Goal: Task Accomplishment & Management: Complete application form

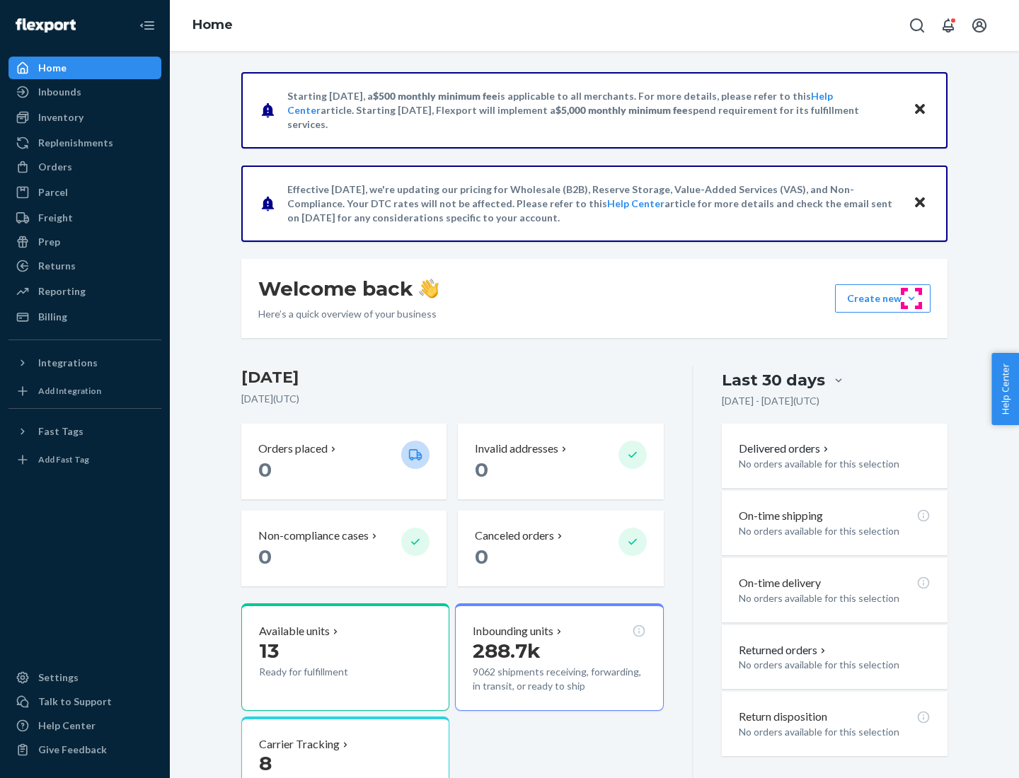
click at [911, 299] on button "Create new Create new inbound Create new order Create new product" at bounding box center [882, 298] width 95 height 28
click at [85, 92] on div "Inbounds" at bounding box center [85, 92] width 150 height 20
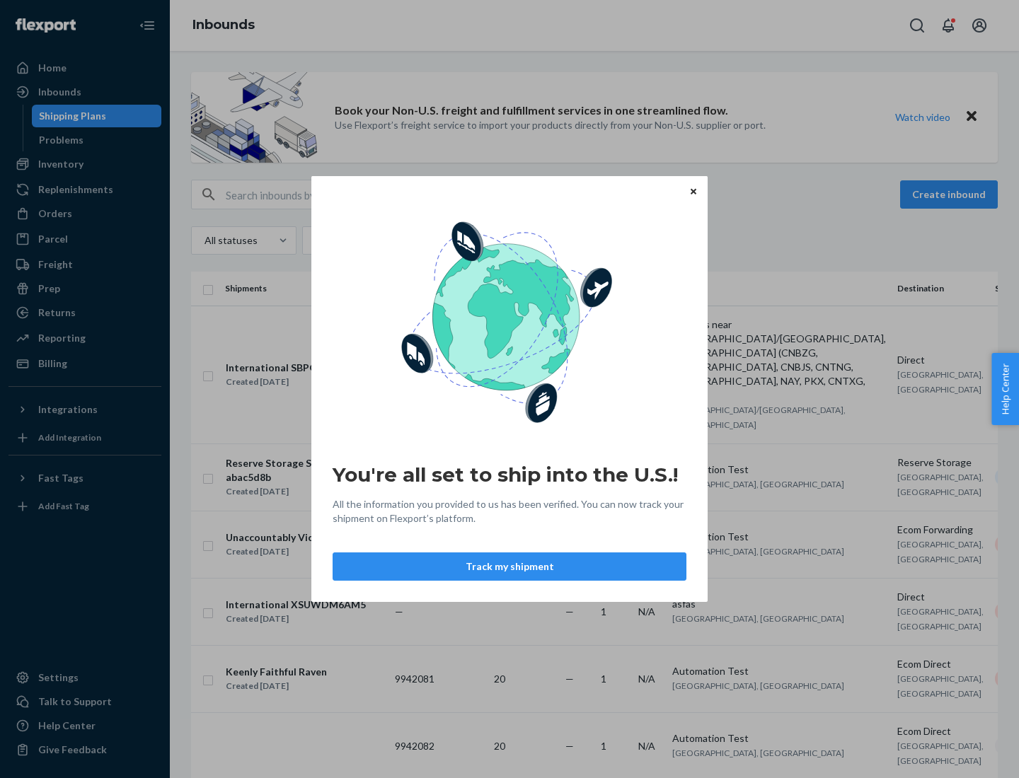
click at [509, 567] on button "Track my shipment" at bounding box center [509, 566] width 354 height 28
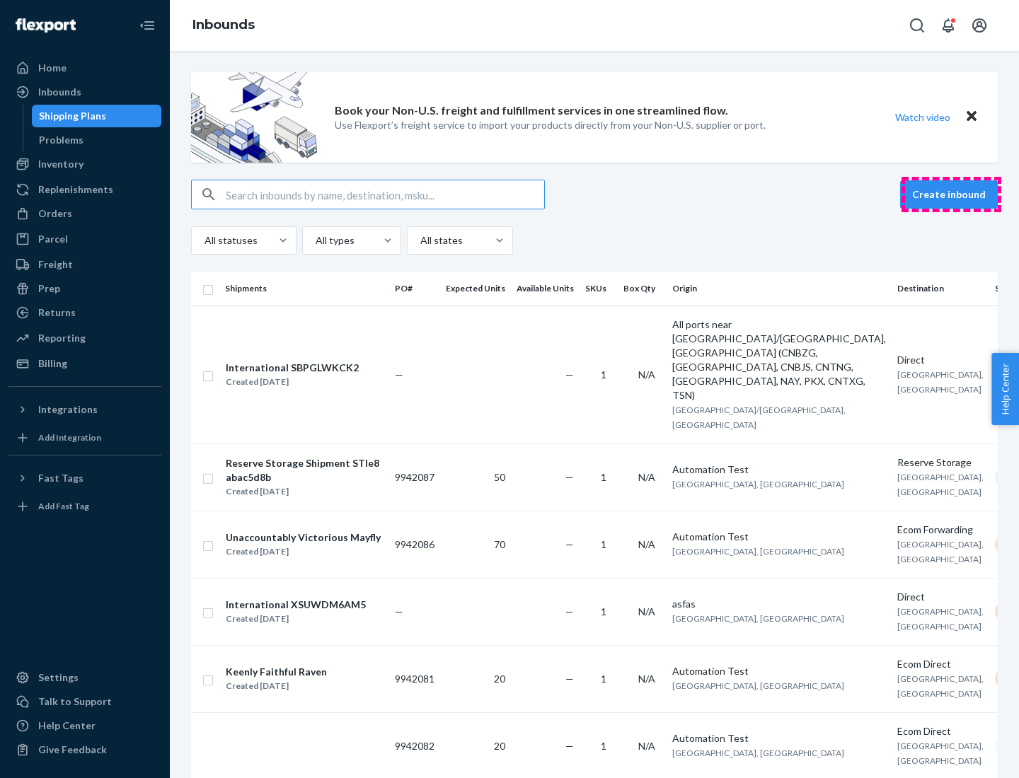
click at [951, 195] on button "Create inbound" at bounding box center [949, 194] width 98 height 28
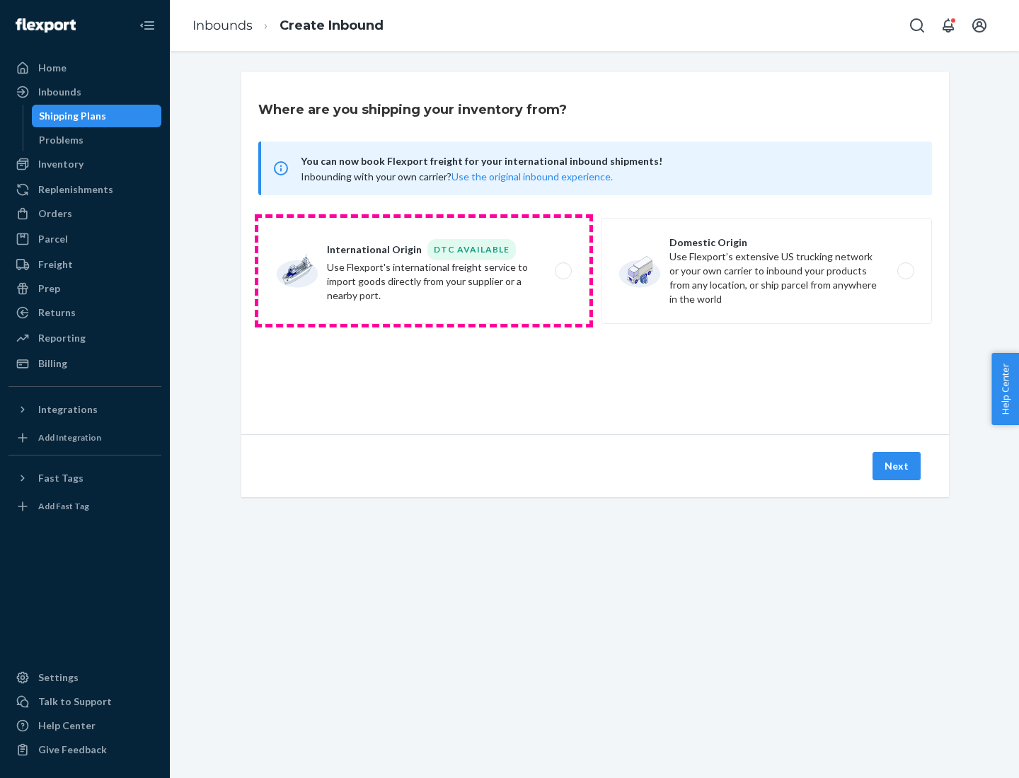
click at [424, 271] on label "International Origin DTC Available Use Flexport's international freight service…" at bounding box center [423, 271] width 331 height 106
click at [562, 271] on input "International Origin DTC Available Use Flexport's international freight service…" at bounding box center [566, 271] width 9 height 9
radio input "true"
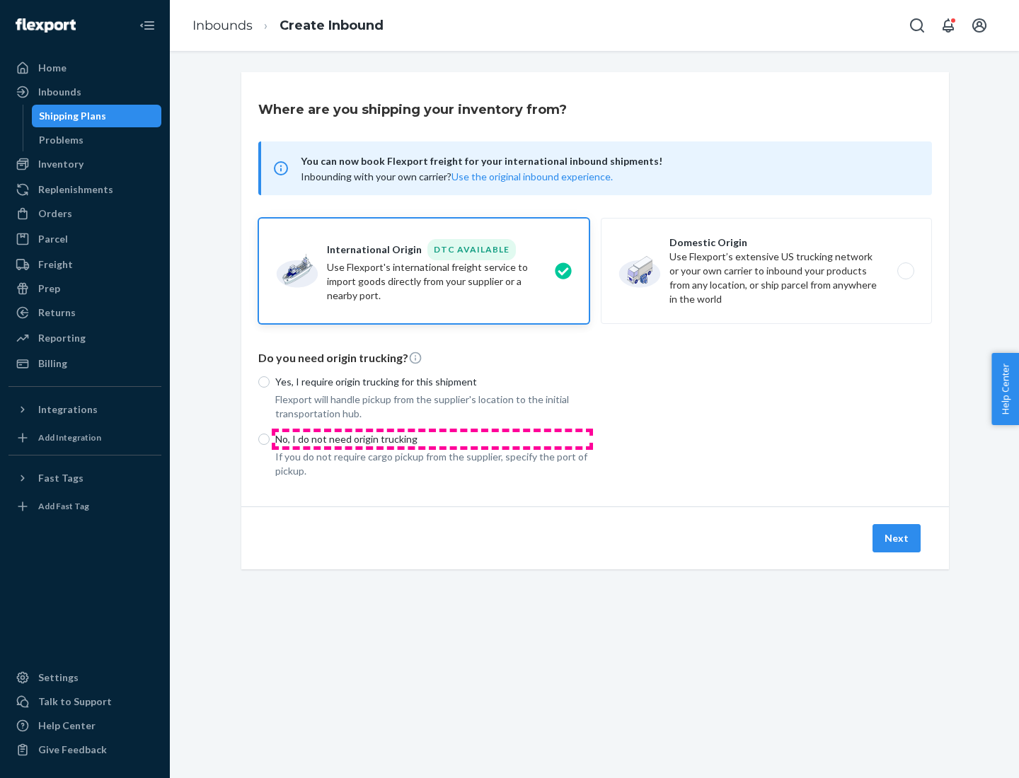
click at [432, 439] on p "No, I do not need origin trucking" at bounding box center [432, 439] width 314 height 14
click at [270, 439] on input "No, I do not need origin trucking" at bounding box center [263, 439] width 11 height 11
radio input "true"
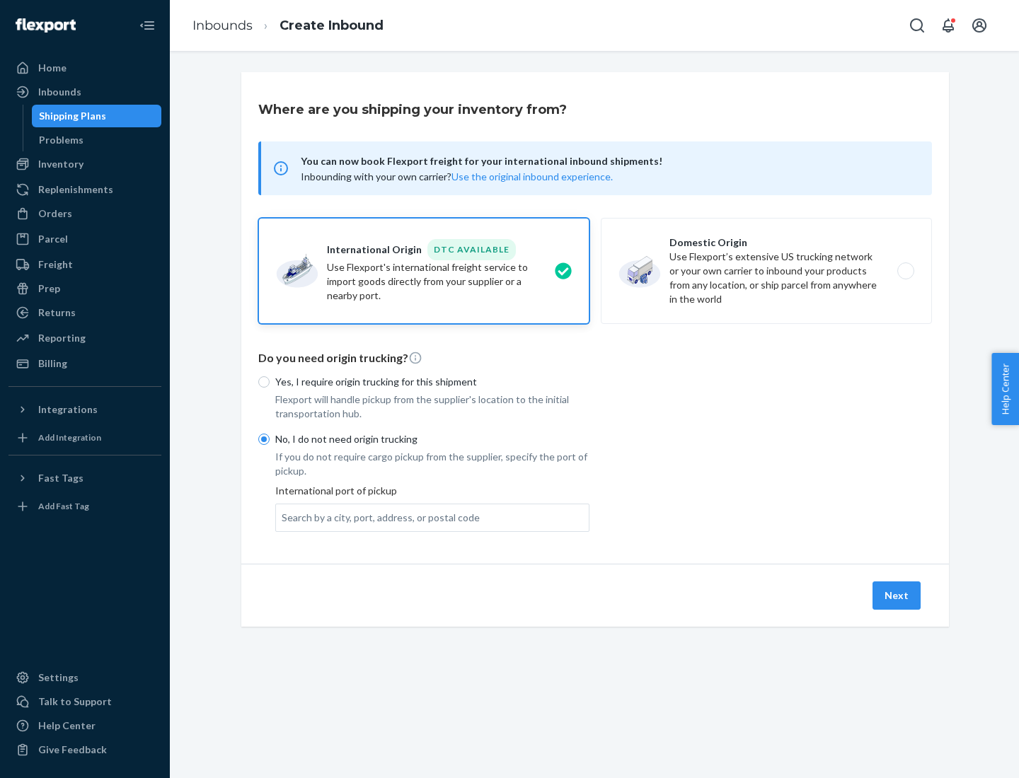
click at [377, 517] on div "Search by a city, port, address, or postal code" at bounding box center [381, 518] width 198 height 14
click at [283, 517] on input "Search by a city, port, address, or postal code" at bounding box center [282, 518] width 1 height 14
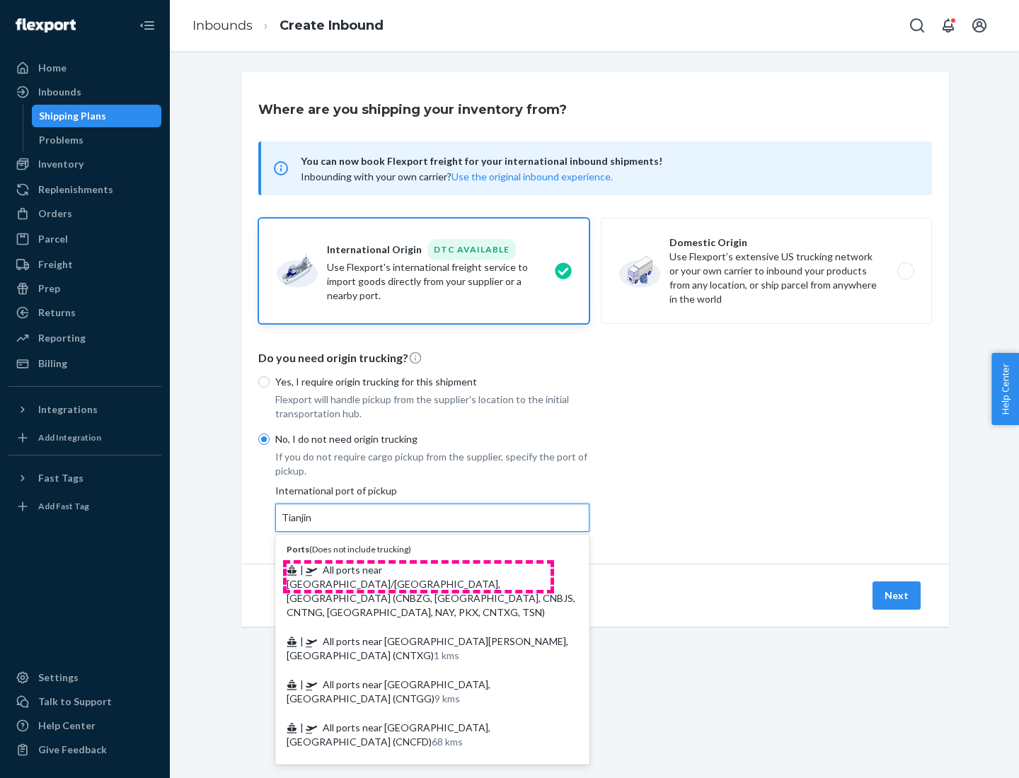
click at [418, 569] on span "| All ports near [GEOGRAPHIC_DATA]/[GEOGRAPHIC_DATA], [GEOGRAPHIC_DATA] (CNBZG,…" at bounding box center [430, 591] width 289 height 54
click at [313, 525] on input "Tianjin" at bounding box center [297, 518] width 31 height 14
type input "All ports near [GEOGRAPHIC_DATA]/[GEOGRAPHIC_DATA], [GEOGRAPHIC_DATA] (CNBZG, […"
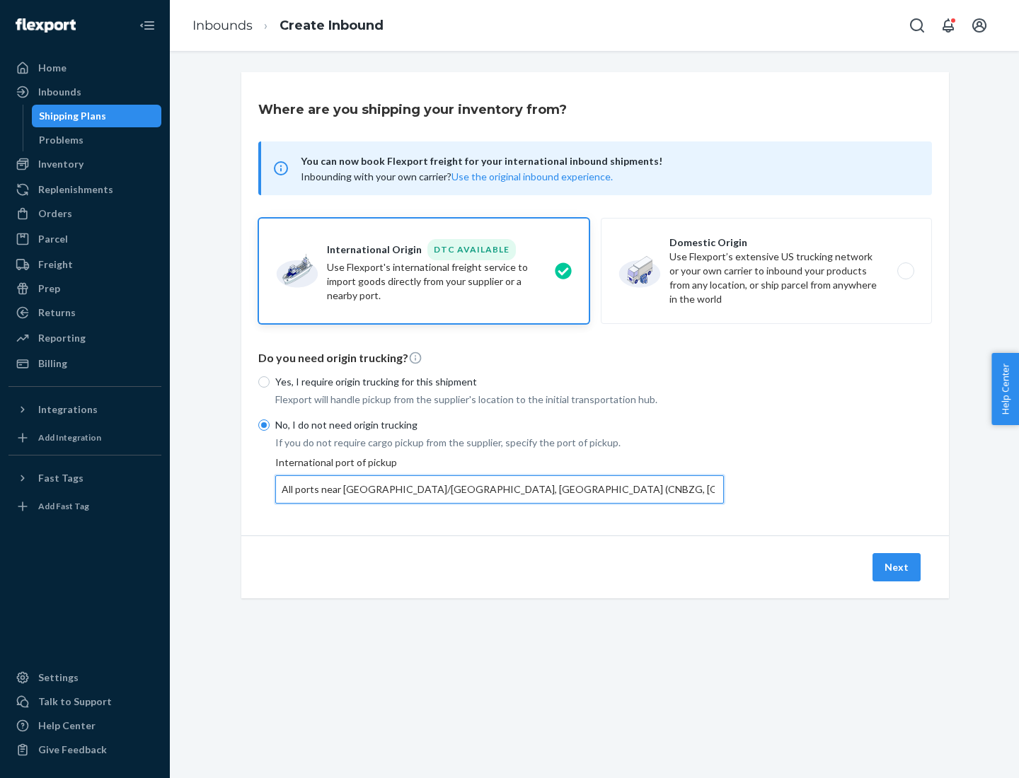
click at [897, 567] on button "Next" at bounding box center [896, 567] width 48 height 28
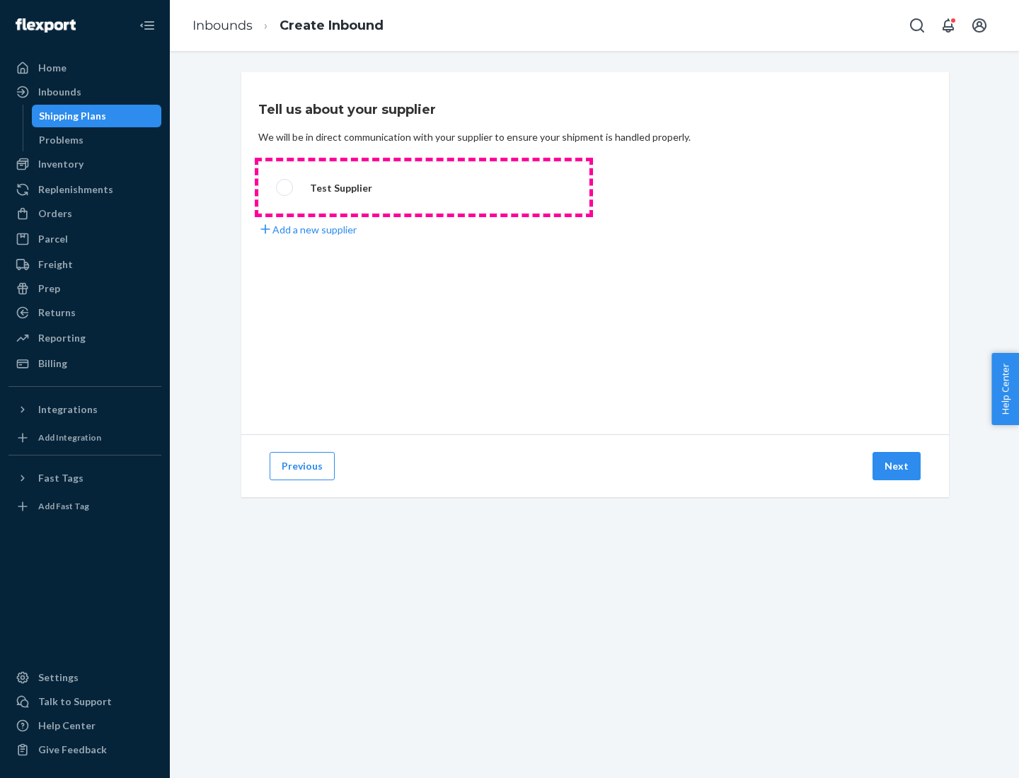
click at [424, 187] on label "Test Supplier" at bounding box center [423, 187] width 331 height 52
click at [285, 187] on input "Test Supplier" at bounding box center [280, 187] width 9 height 9
radio input "true"
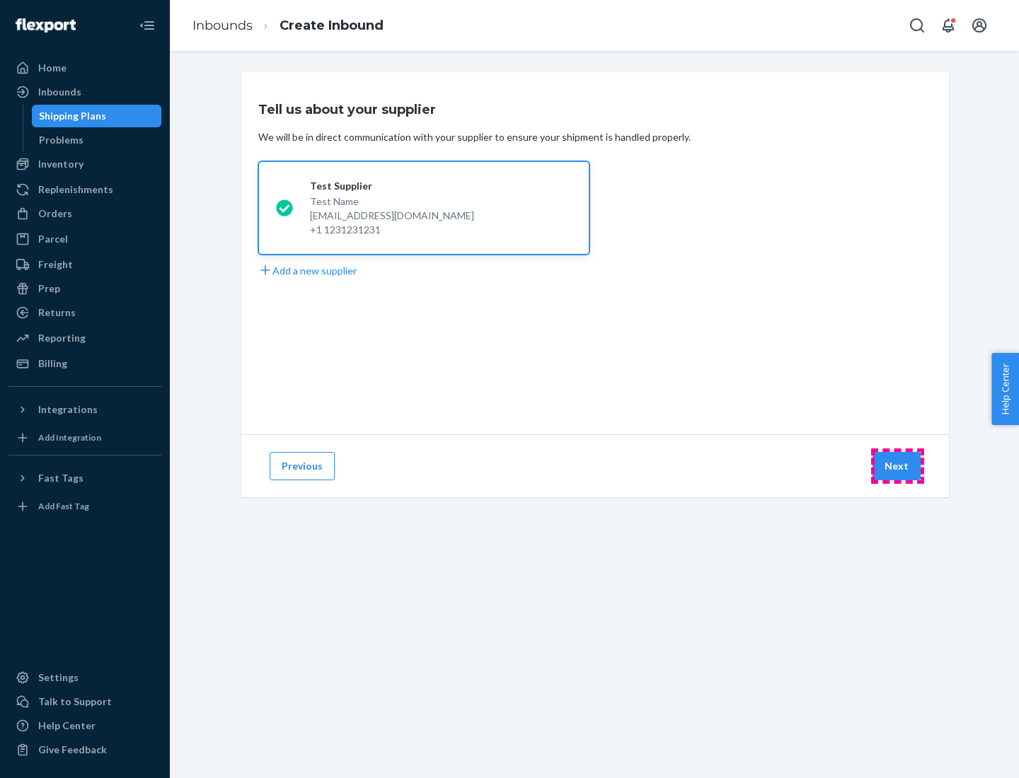
click at [897, 466] on button "Next" at bounding box center [896, 466] width 48 height 28
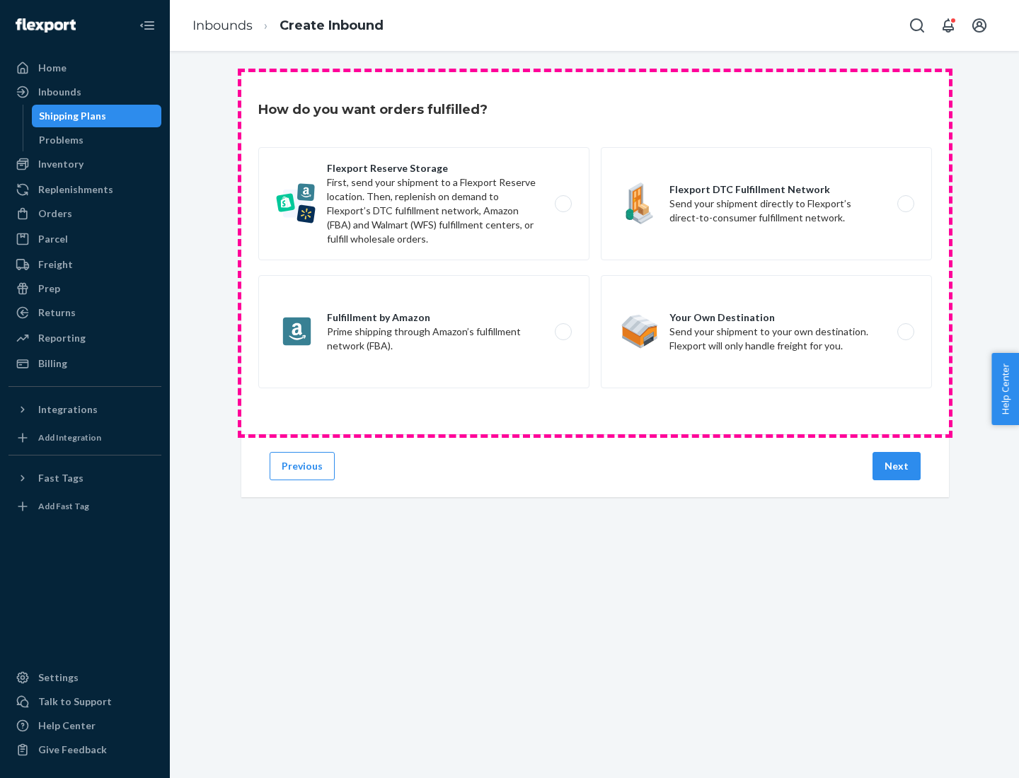
click at [595, 253] on div "Flexport Reserve Storage First, send your shipment to a Flexport Reserve locati…" at bounding box center [594, 269] width 673 height 245
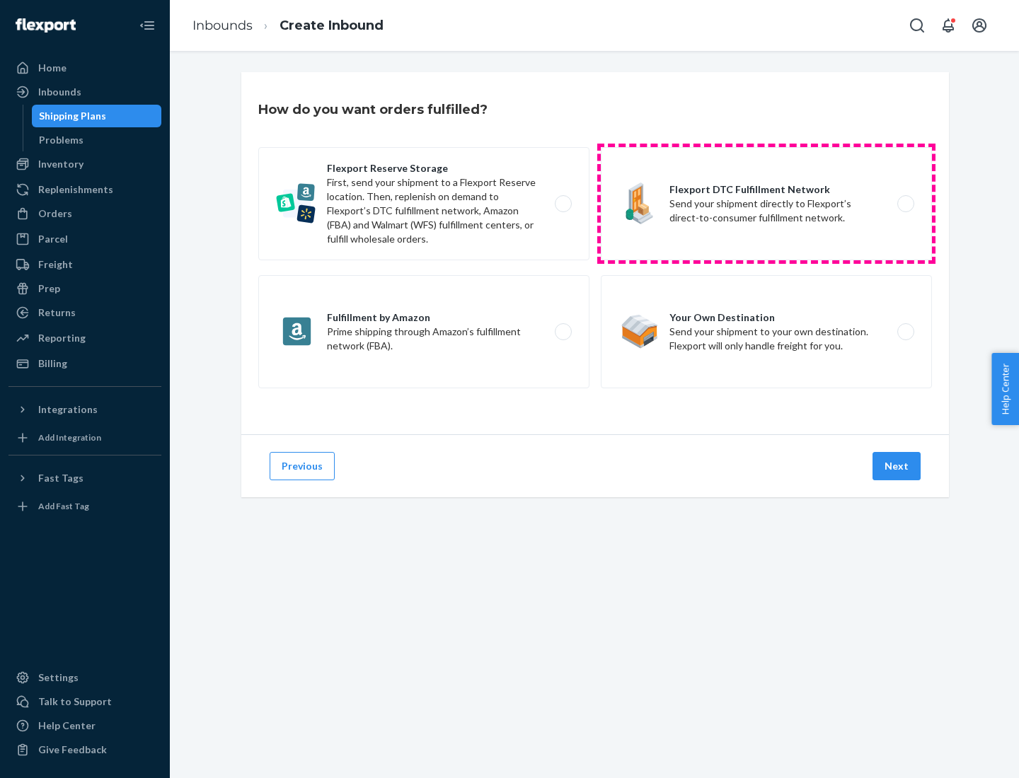
click at [766, 204] on label "Flexport DTC Fulfillment Network Send your shipment directly to Flexport’s dire…" at bounding box center [766, 203] width 331 height 113
click at [905, 204] on input "Flexport DTC Fulfillment Network Send your shipment directly to Flexport’s dire…" at bounding box center [909, 203] width 9 height 9
radio input "true"
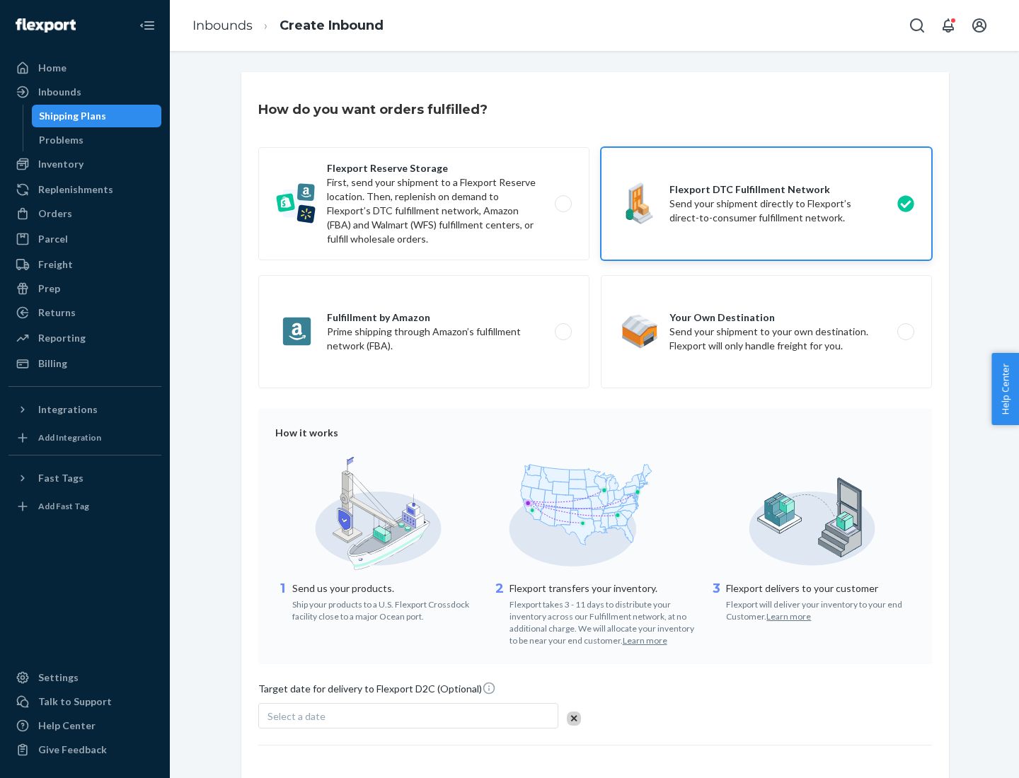
scroll to position [104, 0]
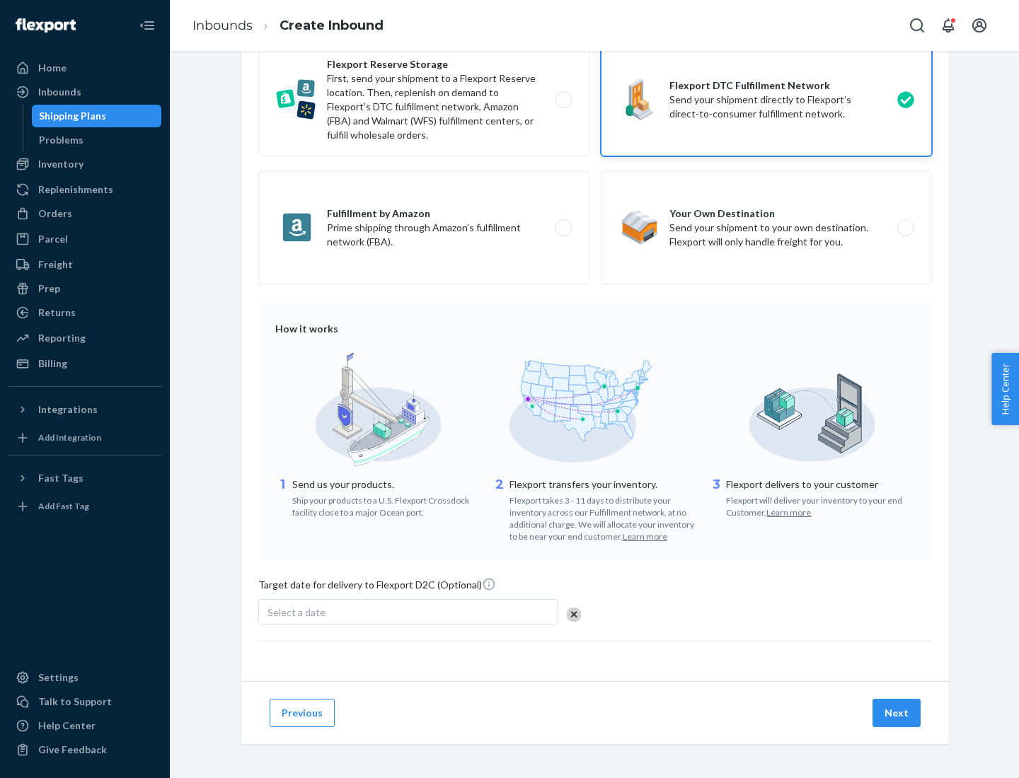
click at [897, 712] on button "Next" at bounding box center [896, 713] width 48 height 28
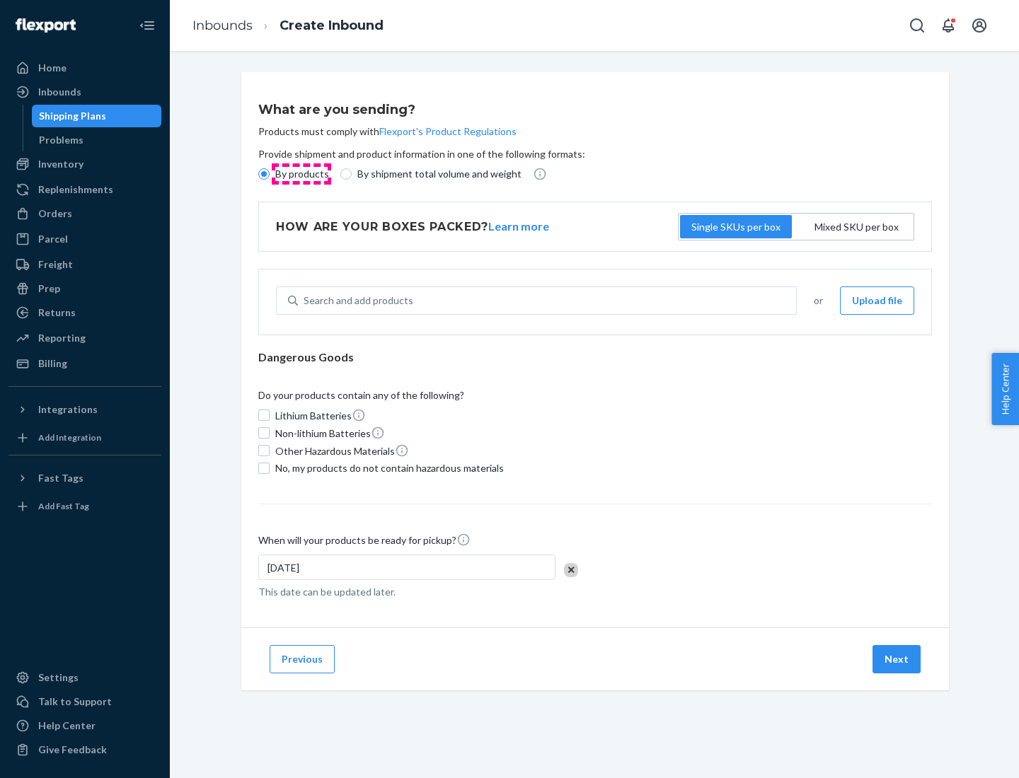
click at [301, 174] on p "By products" at bounding box center [302, 174] width 54 height 14
click at [270, 174] on input "By products" at bounding box center [263, 173] width 11 height 11
click at [356, 301] on div "Search and add products" at bounding box center [358, 301] width 110 height 14
click at [305, 301] on input "Search and add products" at bounding box center [303, 301] width 1 height 14
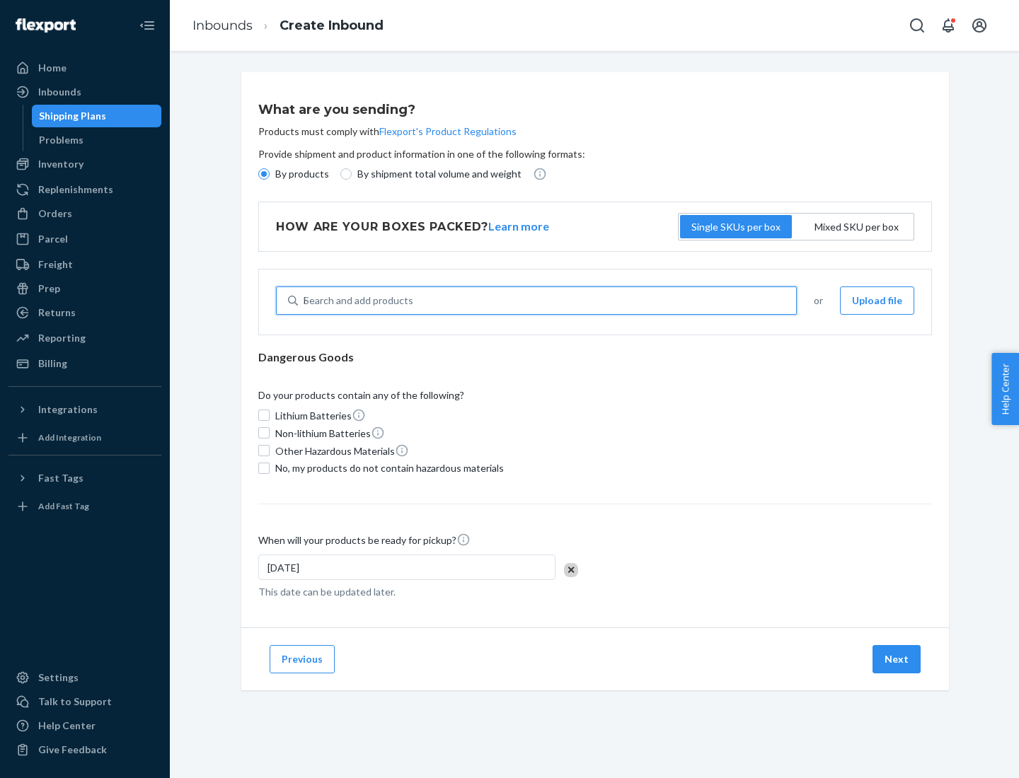
type input "basic"
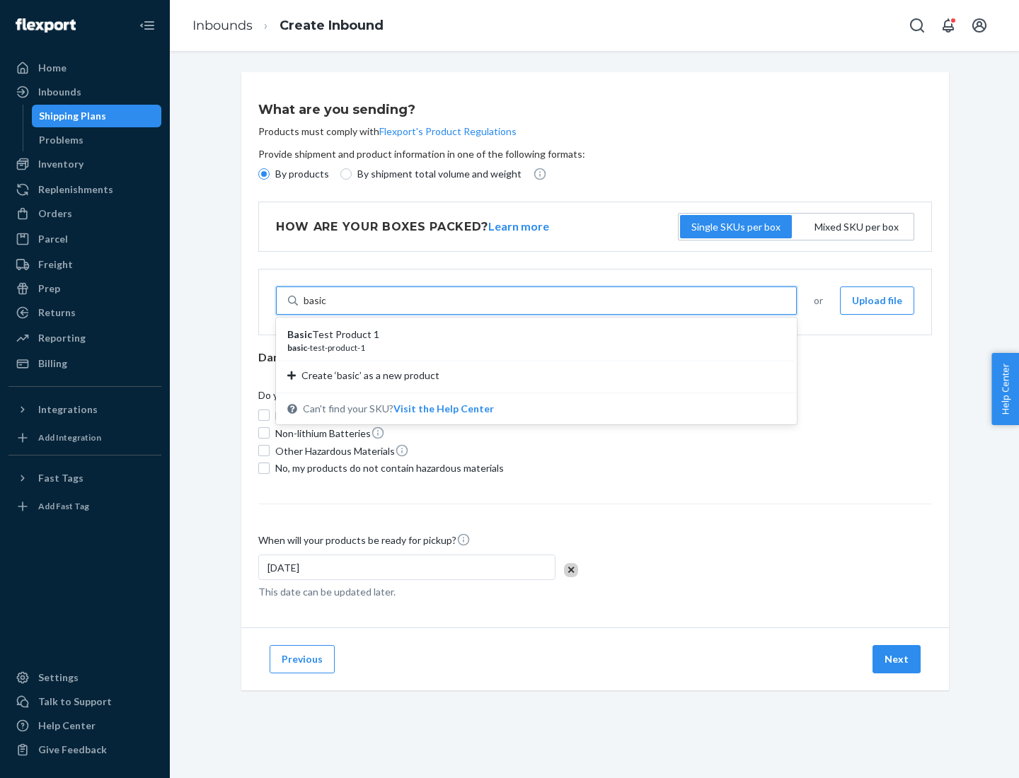
click at [531, 335] on div "Basic Test Product 1" at bounding box center [530, 335] width 487 height 14
click at [327, 308] on input "basic" at bounding box center [314, 301] width 23 height 14
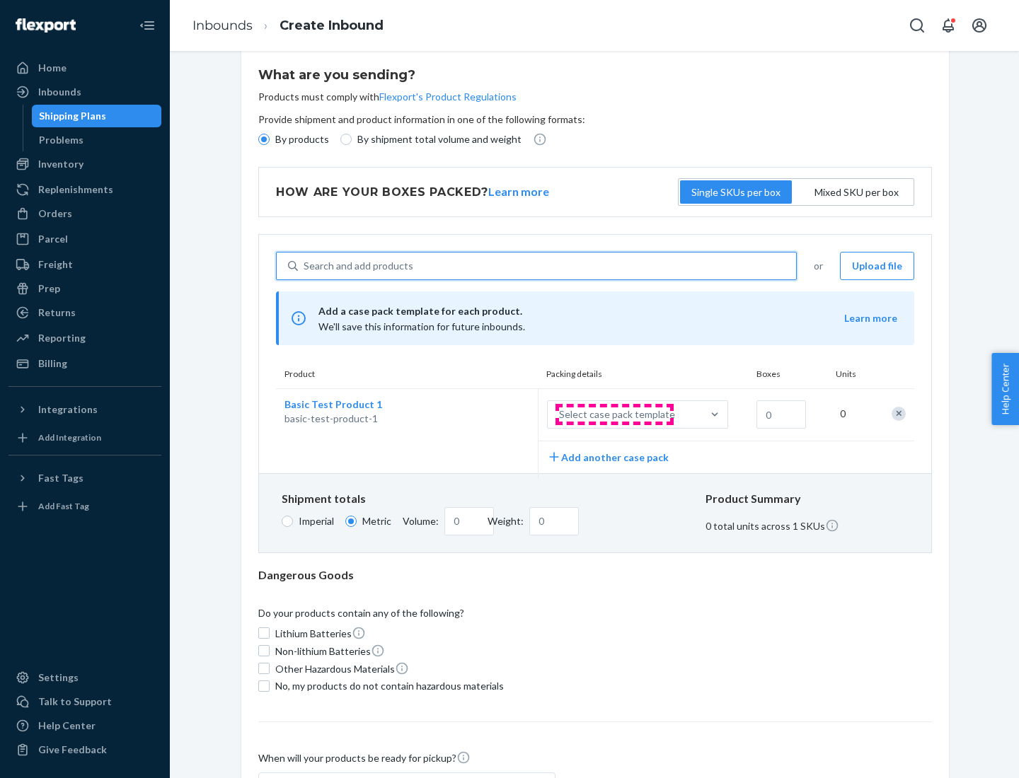
click at [614, 415] on div "Select case pack template" at bounding box center [617, 414] width 116 height 14
click at [489, 415] on input "Select case pack template" at bounding box center [489, 415] width 0 height 0
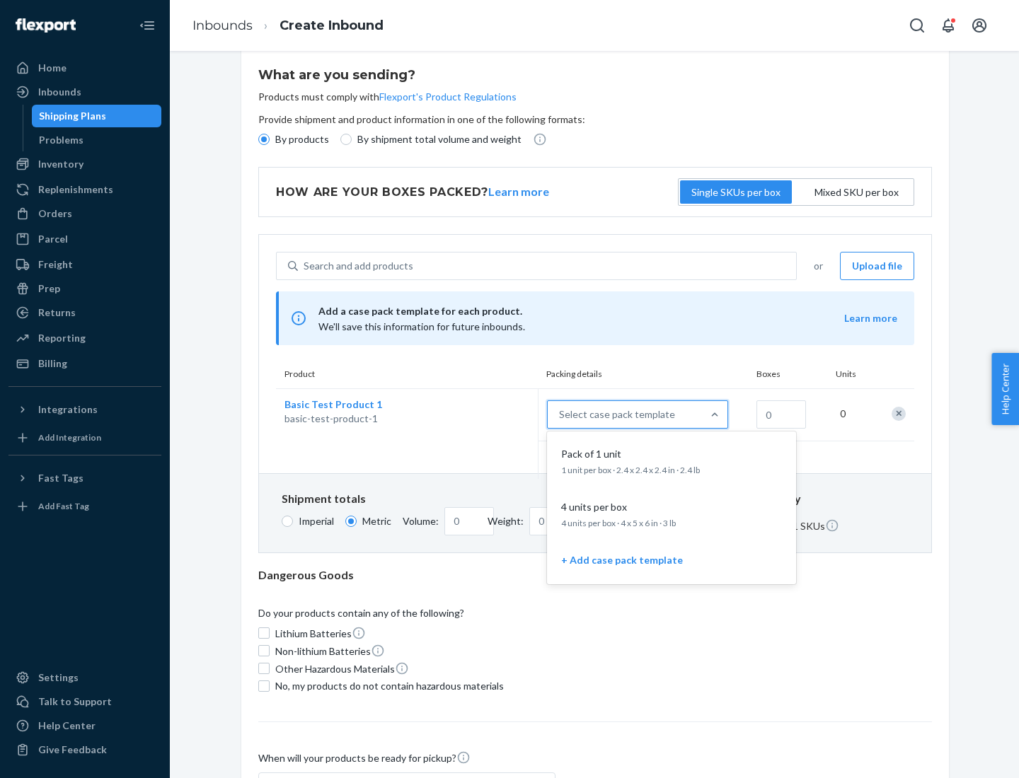
scroll to position [81, 0]
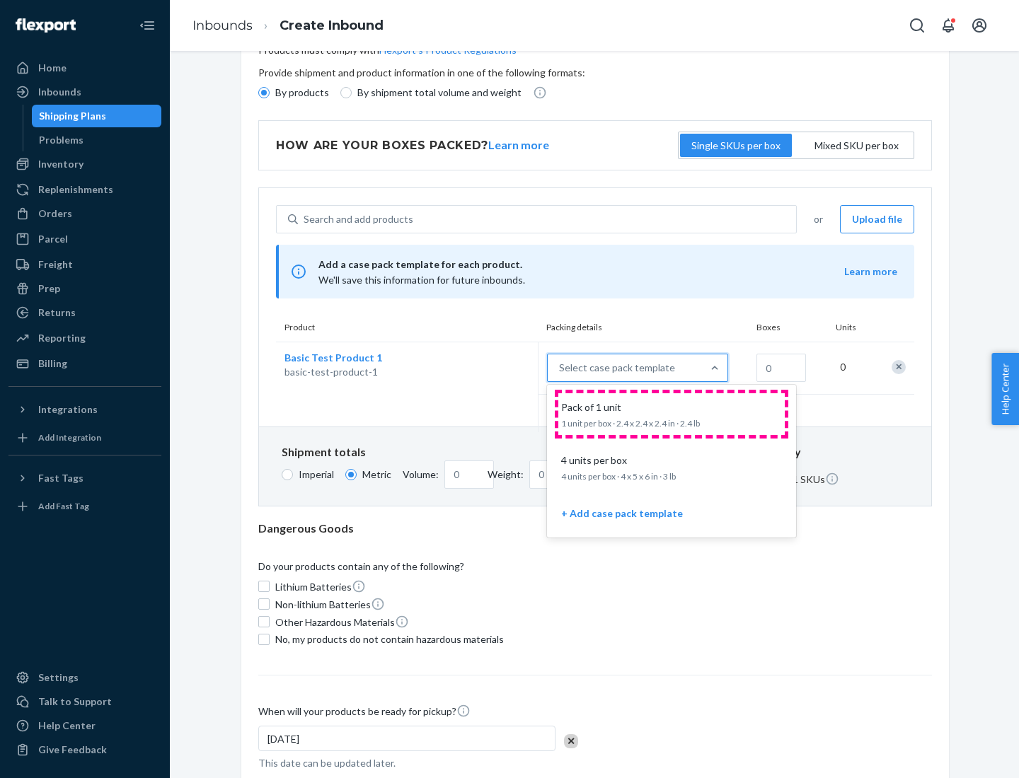
click at [671, 414] on div "Pack of 1 unit" at bounding box center [668, 407] width 226 height 14
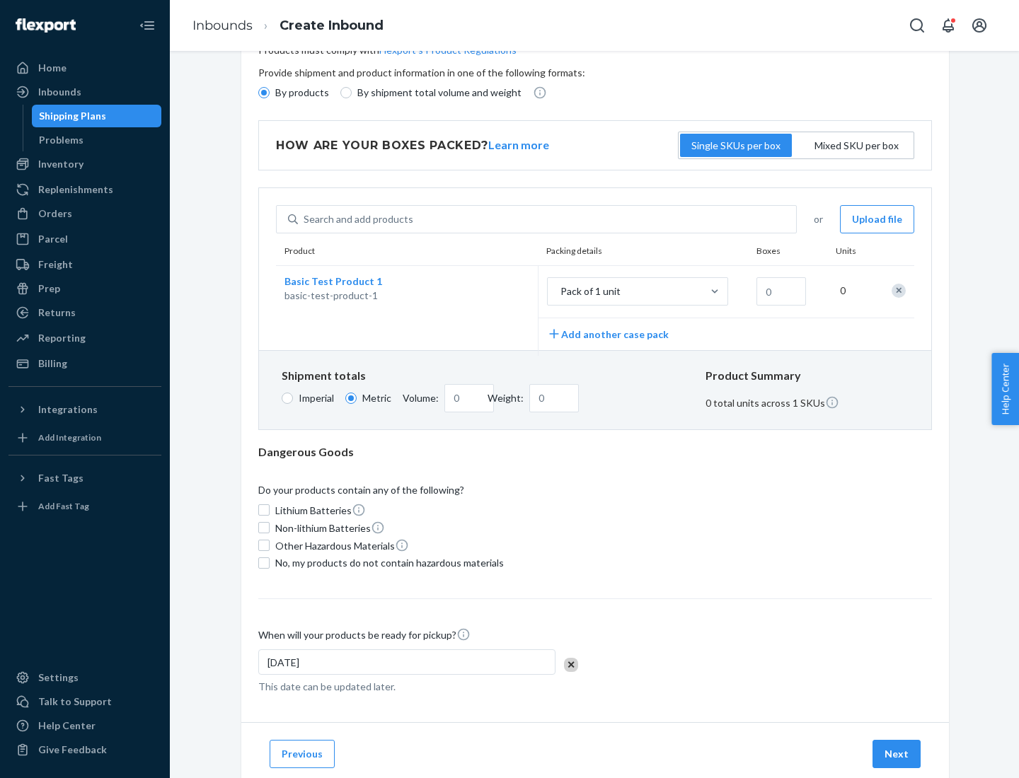
scroll to position [0, 0]
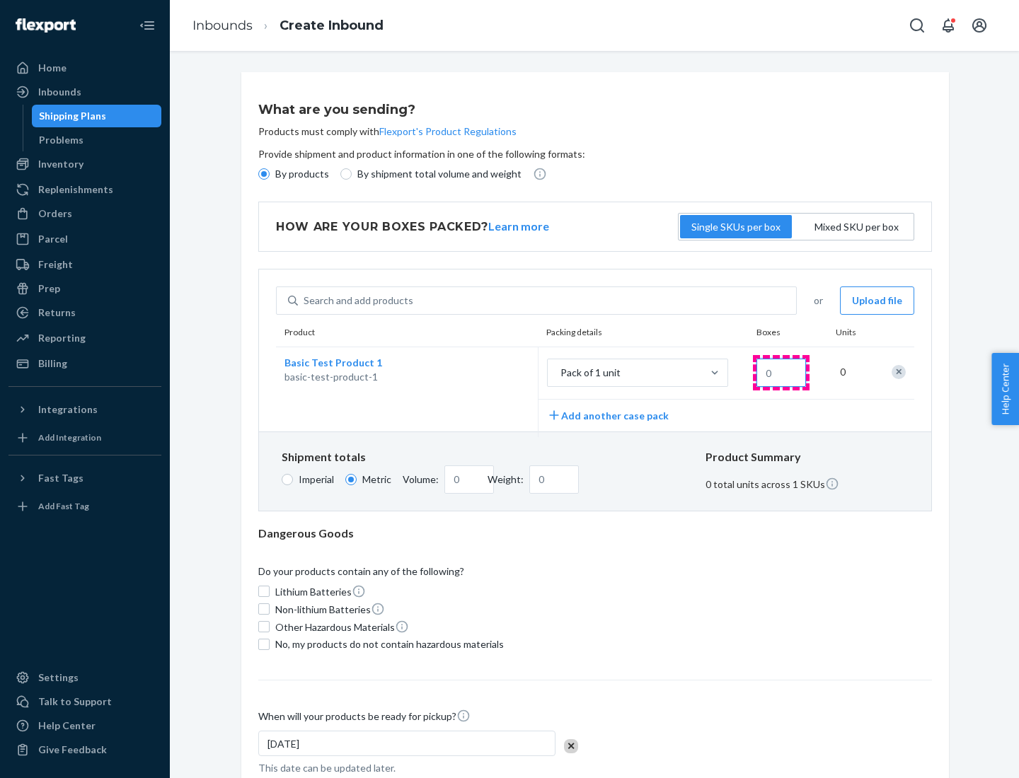
type input "1.09"
type input "1"
type input "10.89"
type input "10"
type input "0.02"
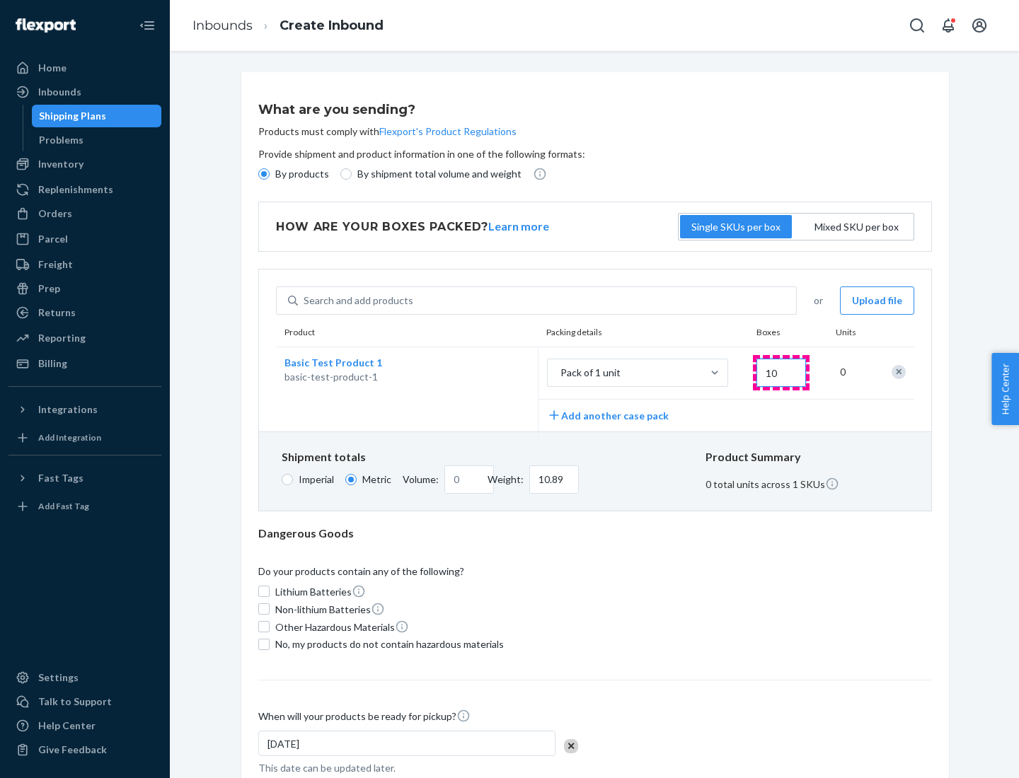
type input "108.86"
type input "100"
type input "0.23"
type input "1088.62"
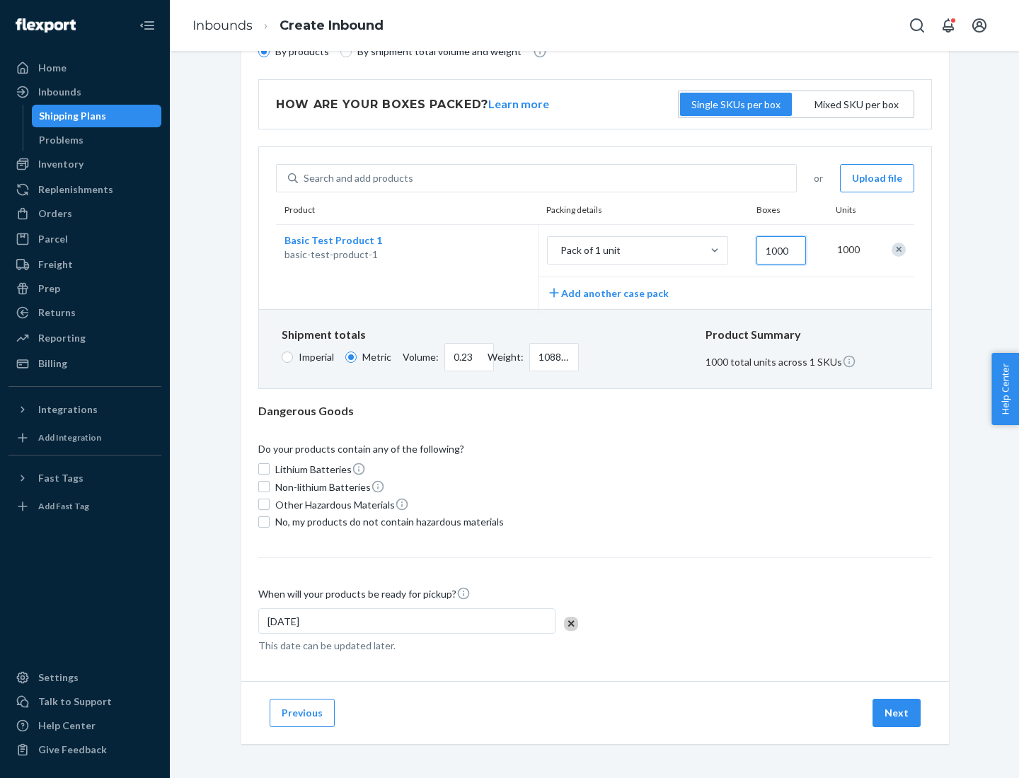
type input "1000"
click at [387, 521] on span "No, my products do not contain hazardous materials" at bounding box center [389, 522] width 228 height 14
click at [270, 521] on input "No, my products do not contain hazardous materials" at bounding box center [263, 521] width 11 height 11
checkbox input "true"
click at [897, 712] on button "Next" at bounding box center [896, 713] width 48 height 28
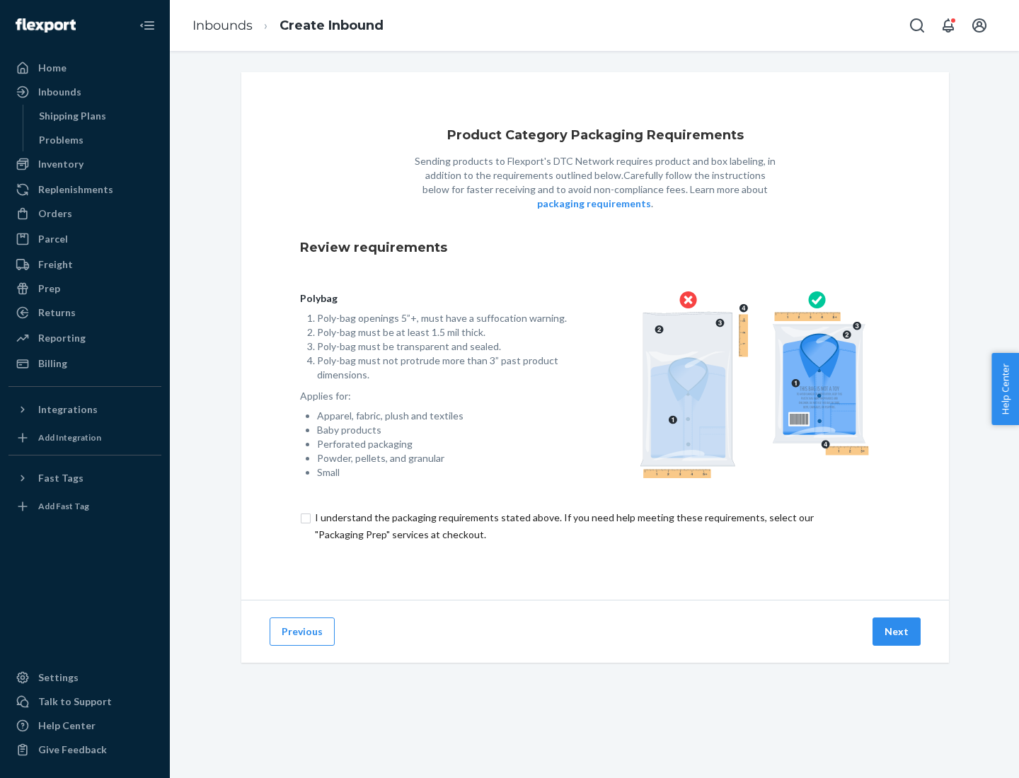
click at [595, 526] on input "checkbox" at bounding box center [595, 526] width 590 height 34
checkbox input "true"
click at [897, 631] on button "Next" at bounding box center [896, 632] width 48 height 28
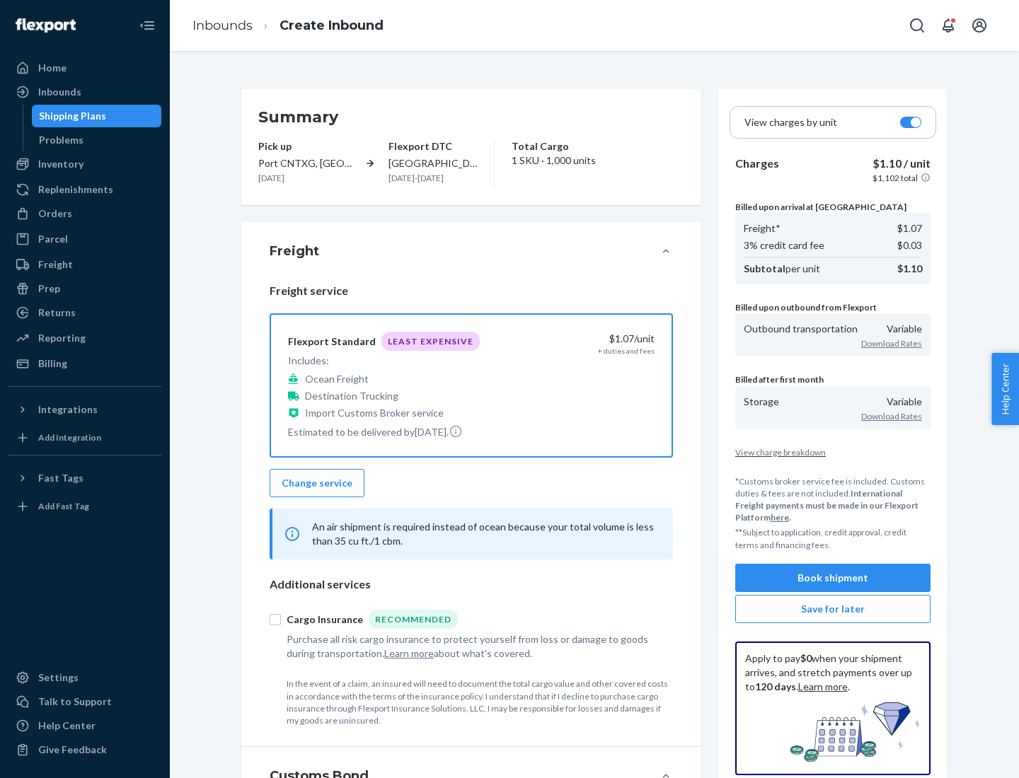
scroll to position [163, 0]
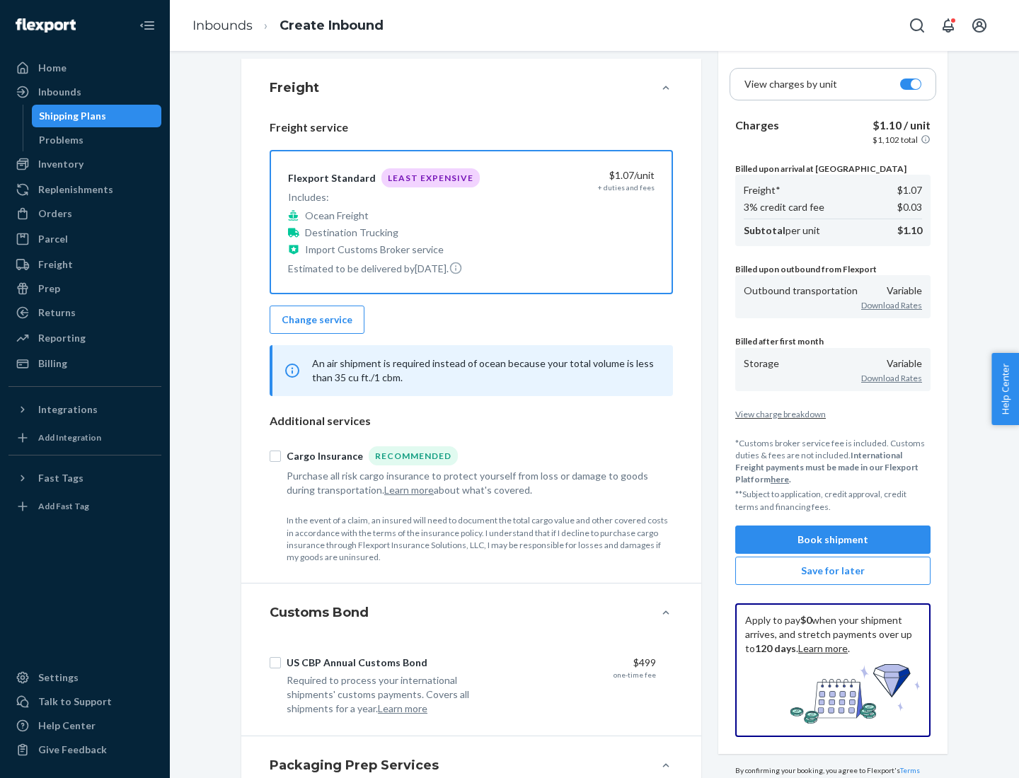
click at [833, 539] on button "Book shipment" at bounding box center [832, 540] width 195 height 28
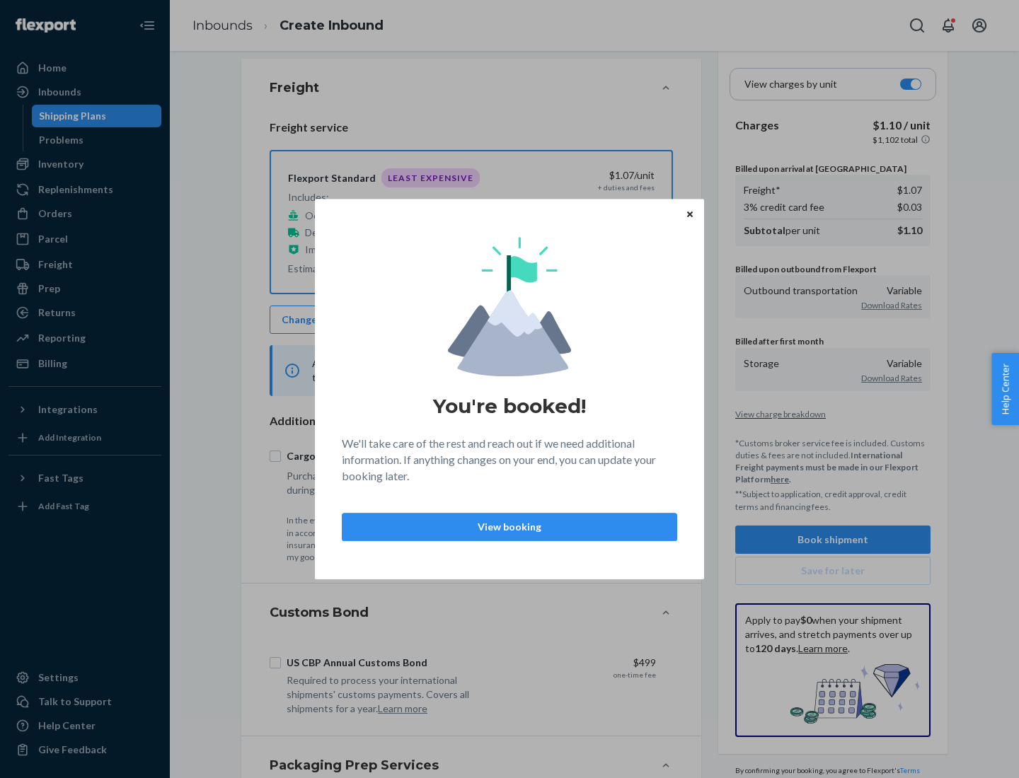
click at [509, 526] on p "View booking" at bounding box center [509, 527] width 311 height 14
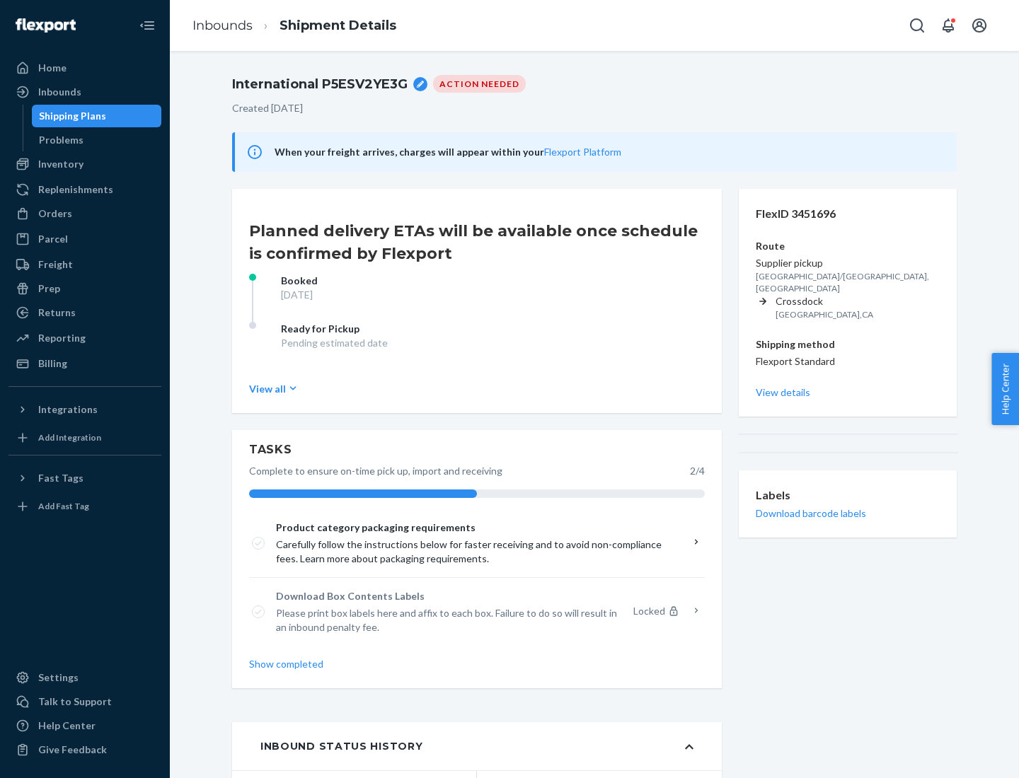
scroll to position [113, 0]
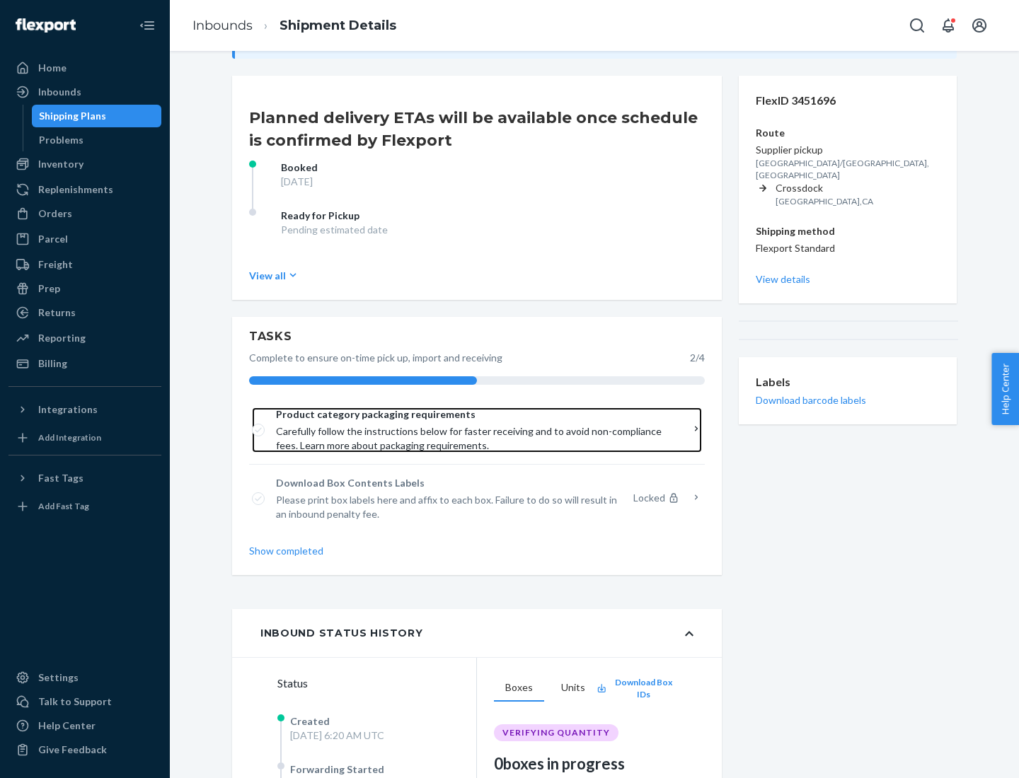
click at [472, 415] on span "Product category packaging requirements" at bounding box center [472, 414] width 392 height 14
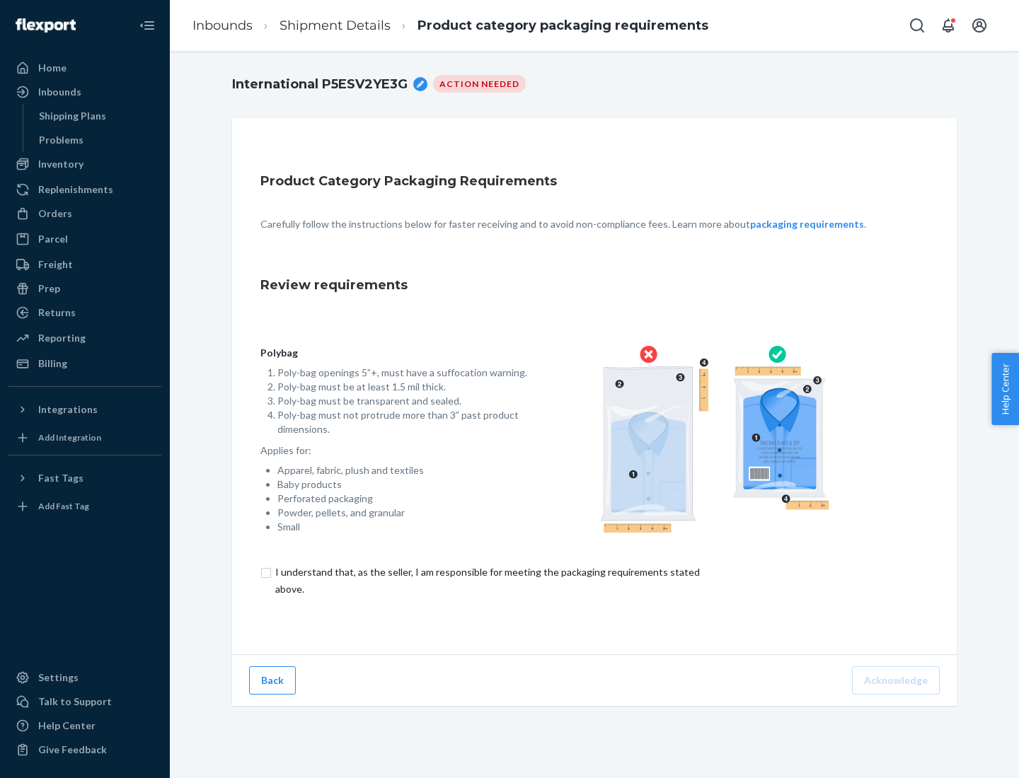
click at [486, 580] on input "checkbox" at bounding box center [495, 581] width 470 height 34
checkbox input "true"
click at [897, 680] on button "Acknowledge" at bounding box center [896, 680] width 88 height 28
